Goal: Task Accomplishment & Management: Manage account settings

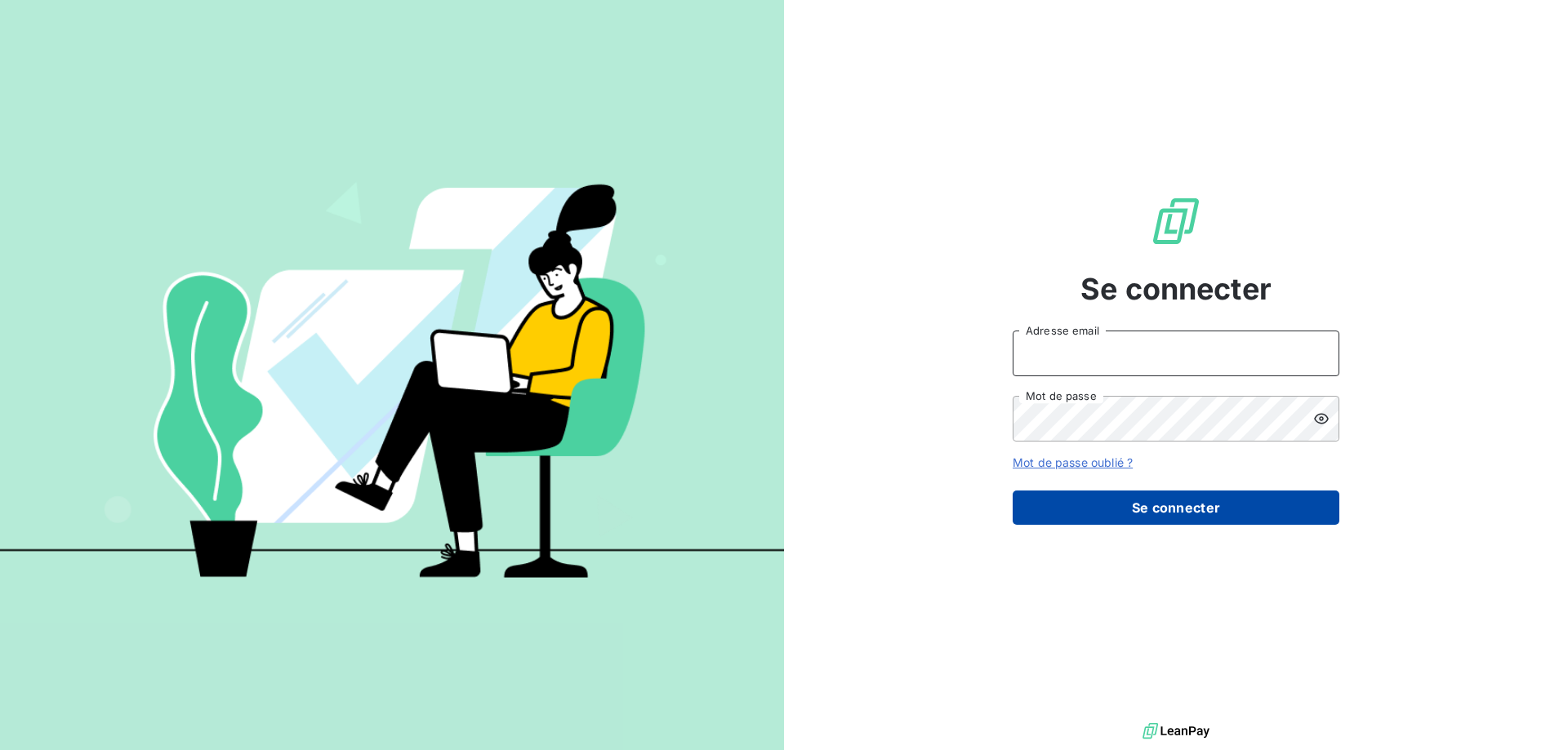
type input "[EMAIL_ADDRESS][DOMAIN_NAME]"
click at [1134, 517] on button "Se connecter" at bounding box center [1176, 508] width 326 height 35
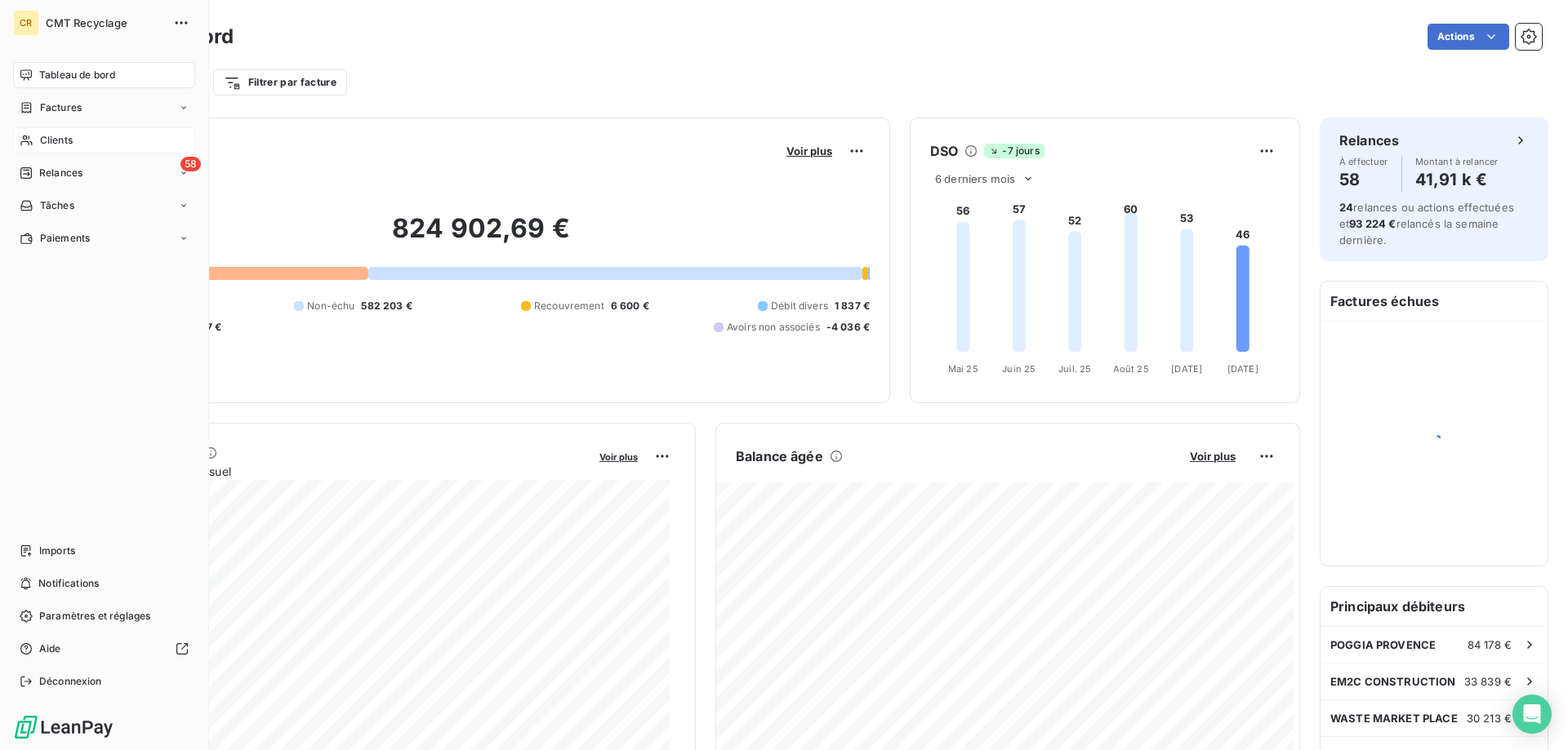
click at [59, 133] on span "Clients" at bounding box center [56, 140] width 33 height 15
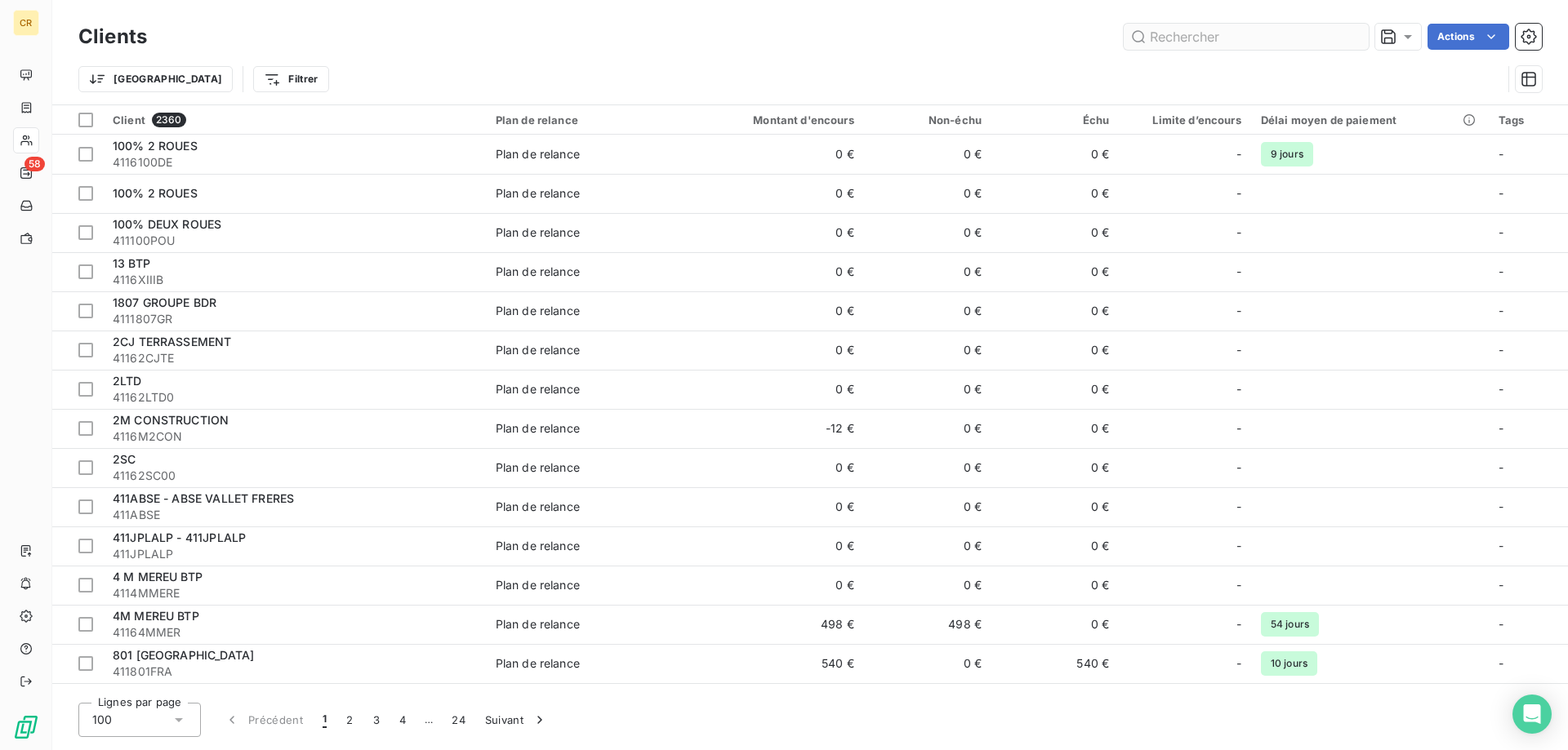
click at [1156, 40] on input "text" at bounding box center [1246, 37] width 245 height 26
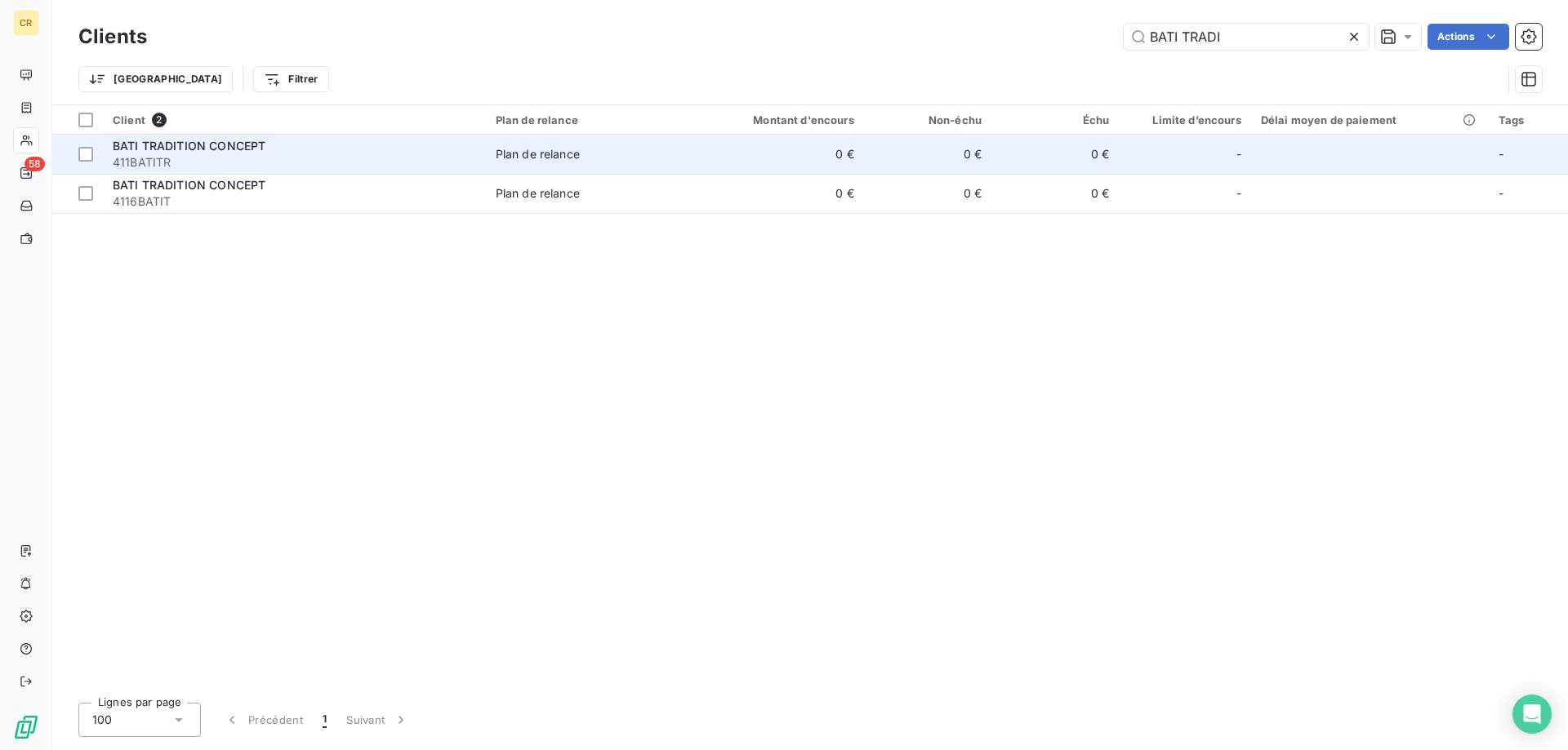
type input "BATI TRADI"
click at [428, 165] on span "411BATITR" at bounding box center [294, 163] width 363 height 17
